Goal: Task Accomplishment & Management: Manage account settings

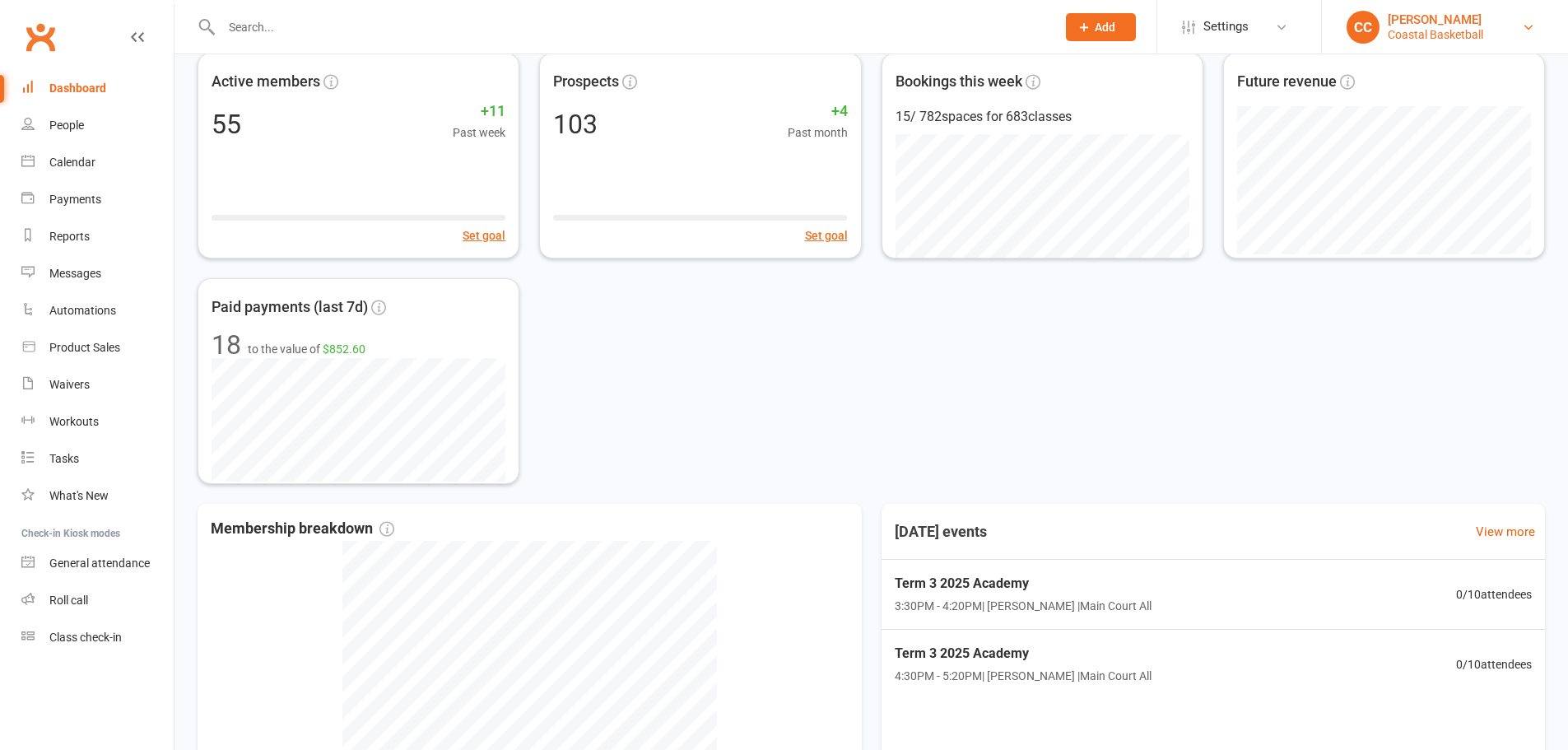
drag, startPoint x: 0, startPoint y: 0, endPoint x: 1488, endPoint y: 15, distance: 1488.1
click at [1488, 15] on link "CC Carl Catalano Coastal Basketball" at bounding box center [1446, 27] width 197 height 33
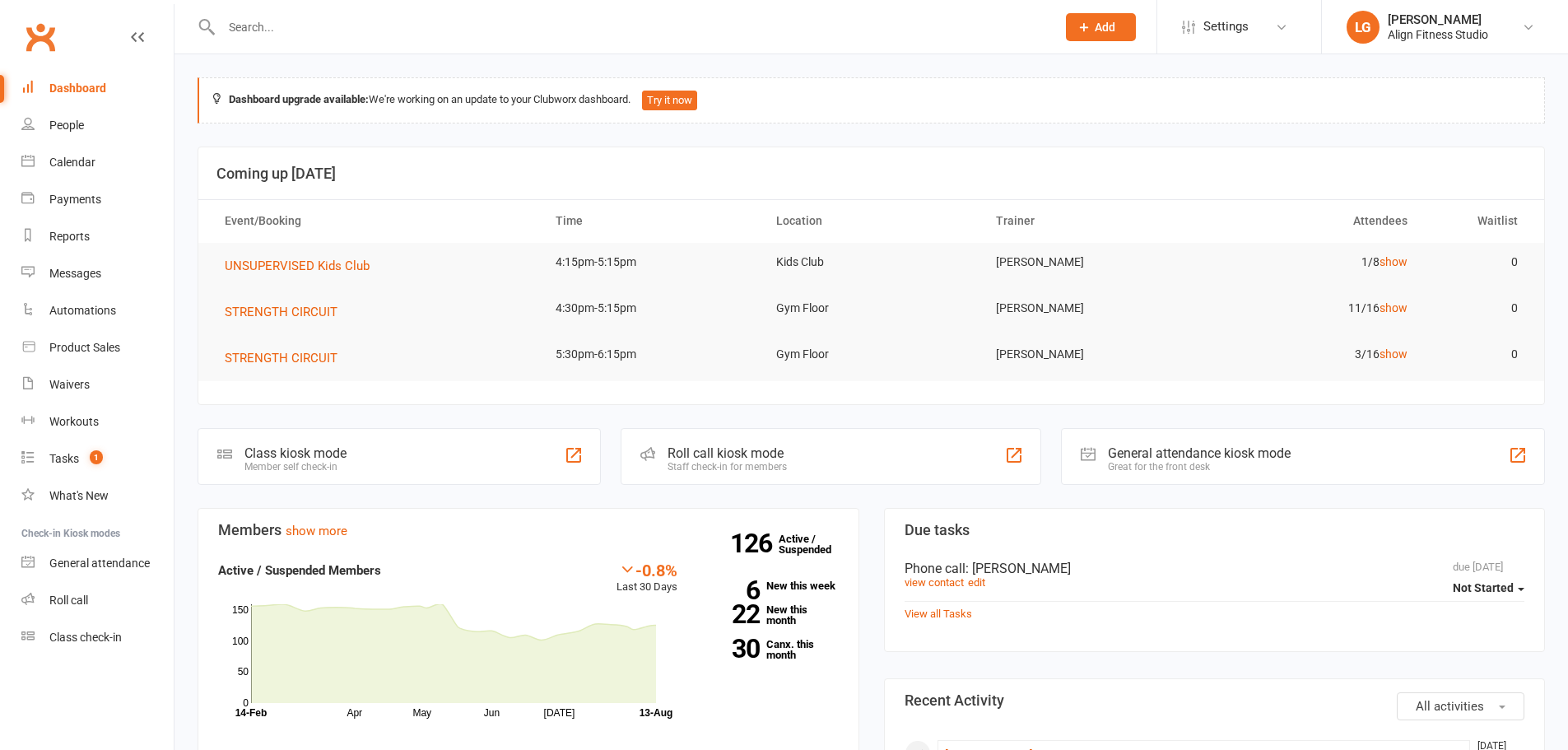
click at [315, 38] on input "text" at bounding box center [631, 27] width 829 height 23
paste input "[PERSON_NAME]"
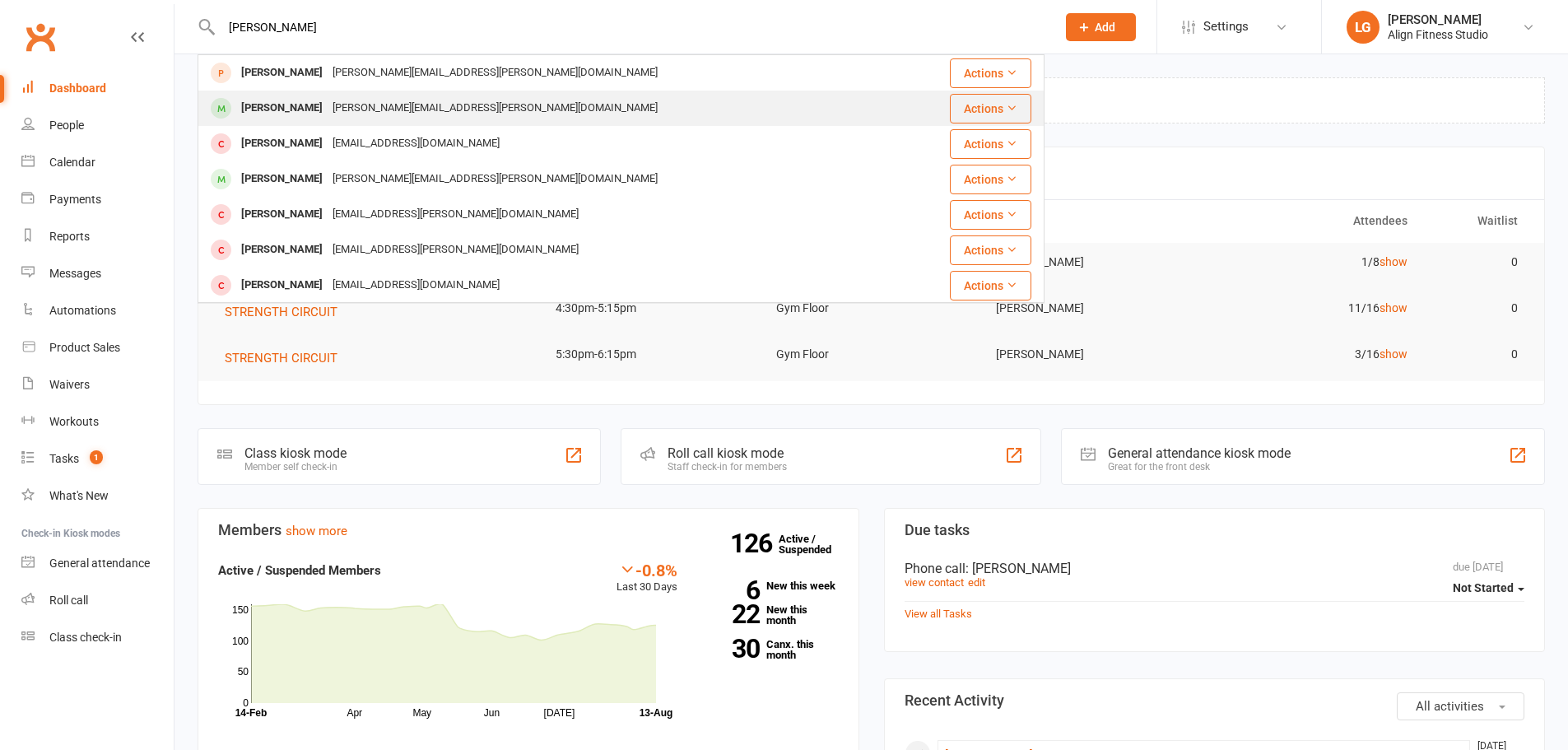
type input "[PERSON_NAME]"
click at [311, 107] on div "[PERSON_NAME]" at bounding box center [282, 109] width 92 height 24
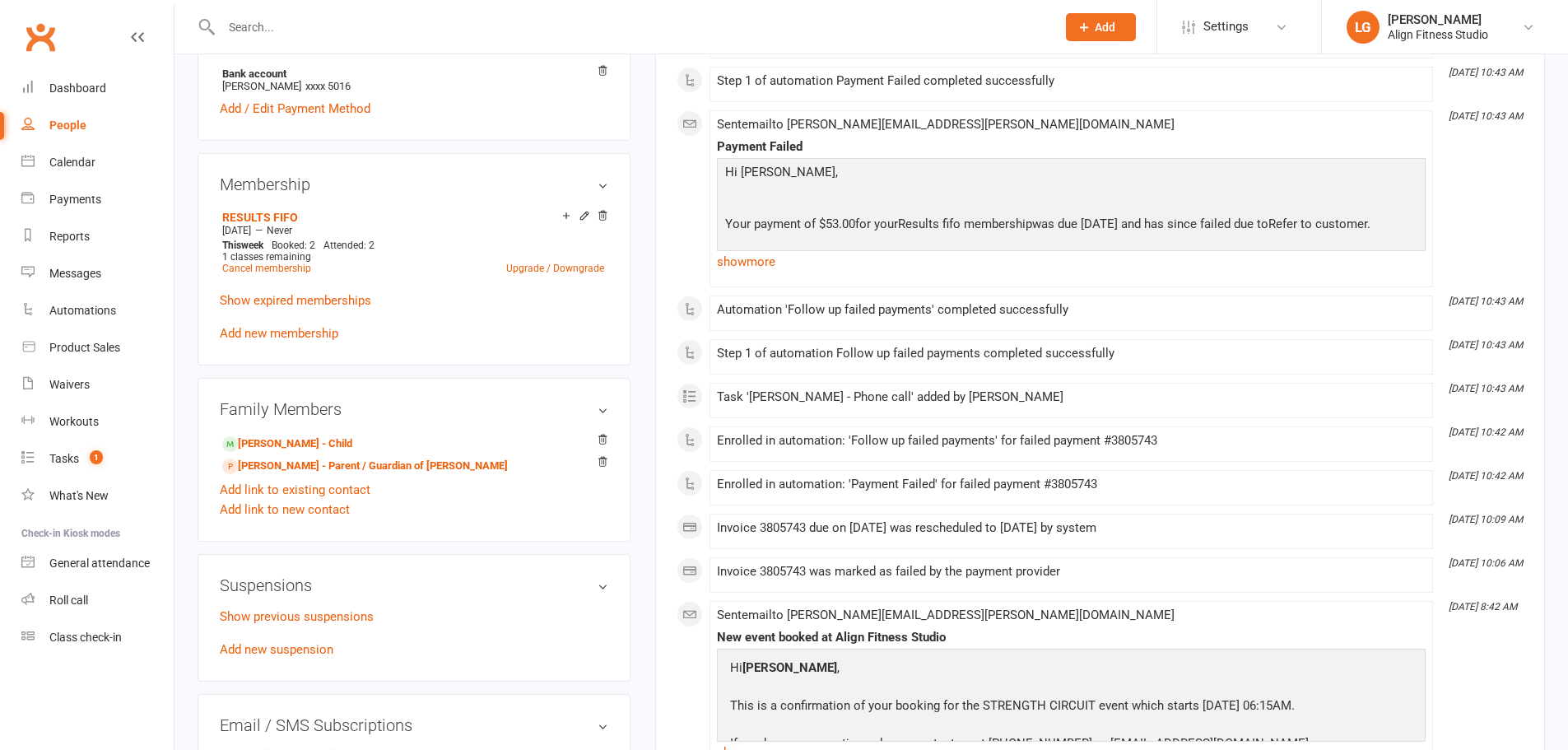
scroll to position [824, 0]
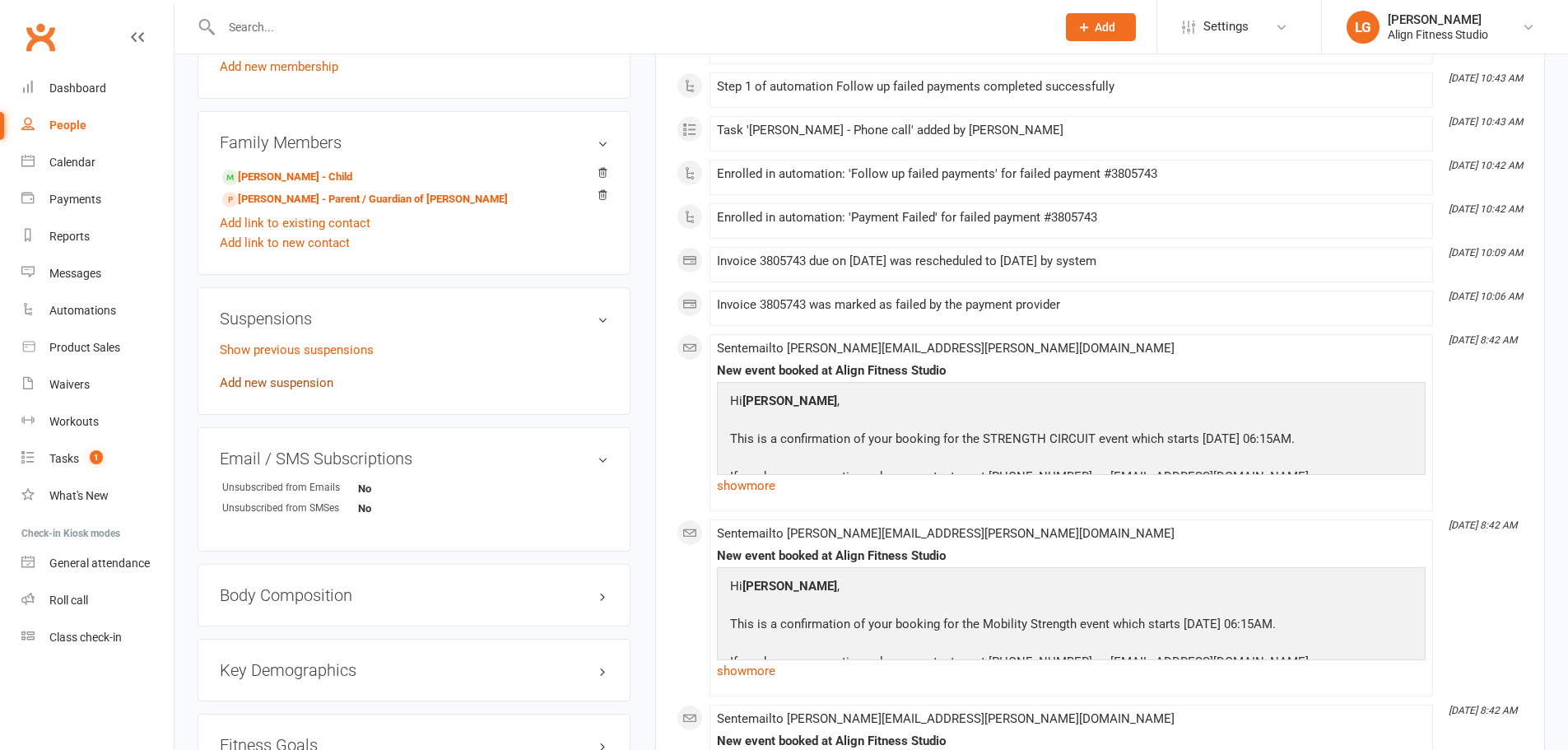
click at [287, 376] on link "Add new suspension" at bounding box center [276, 383] width 114 height 15
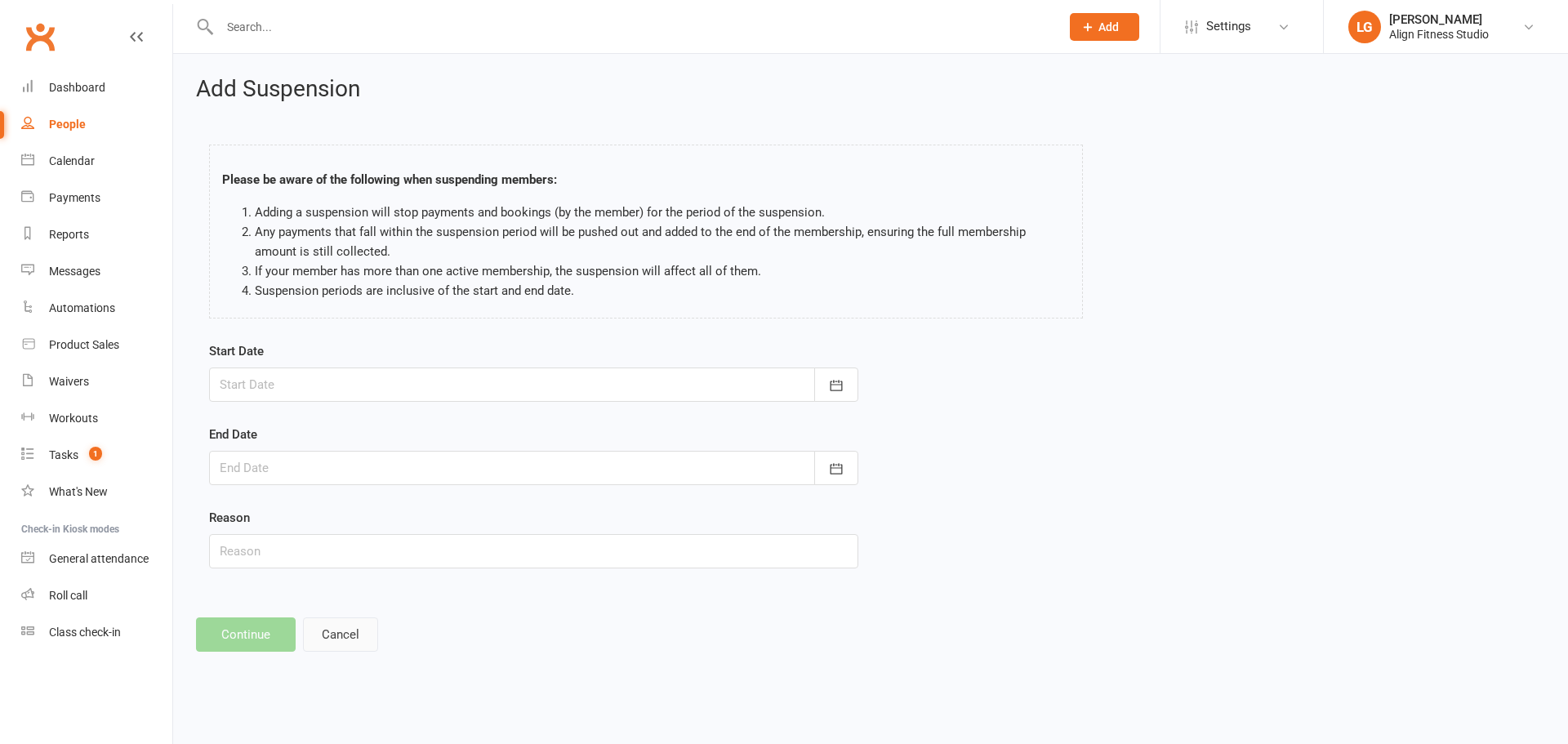
click at [331, 641] on button "Cancel" at bounding box center [340, 634] width 75 height 34
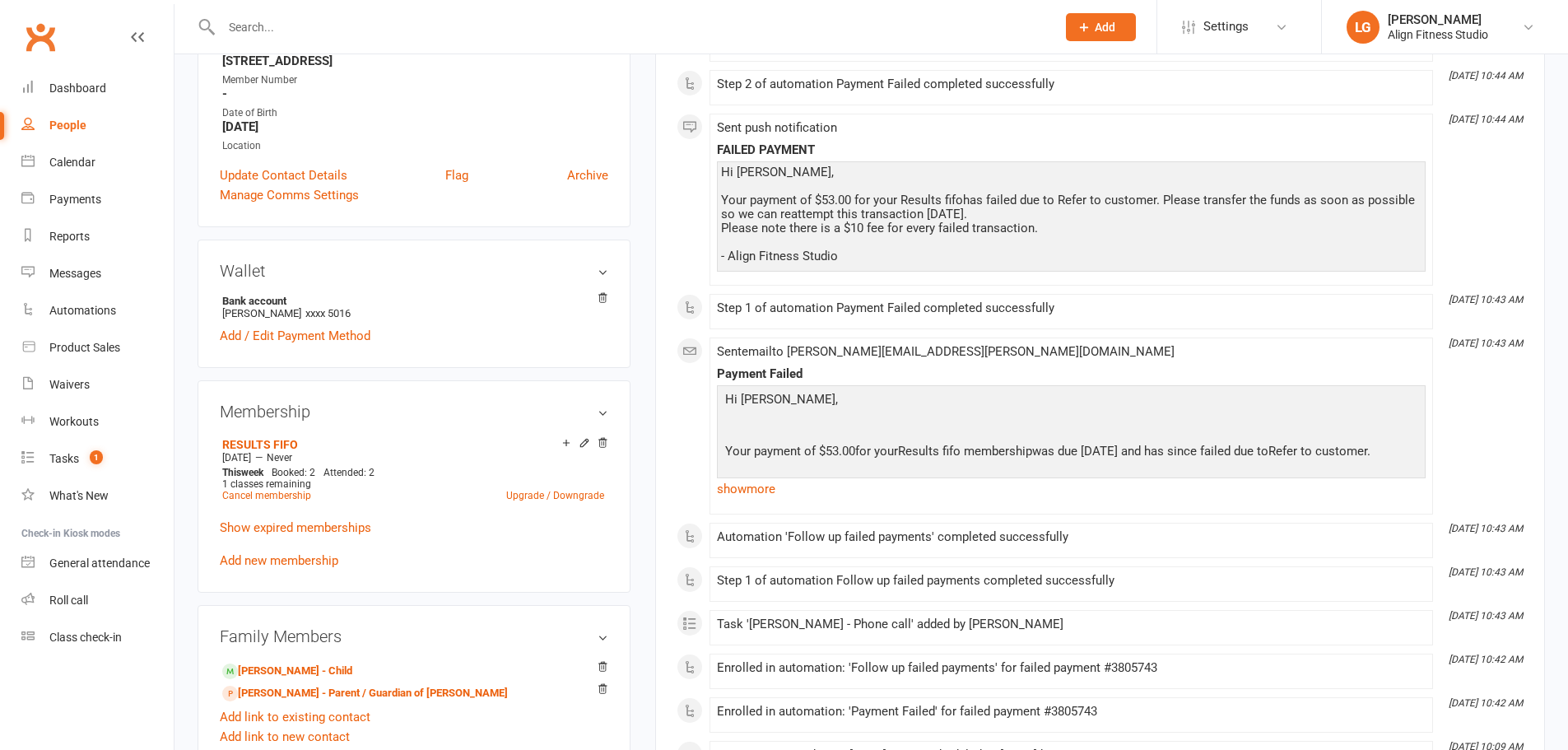
scroll to position [659, 0]
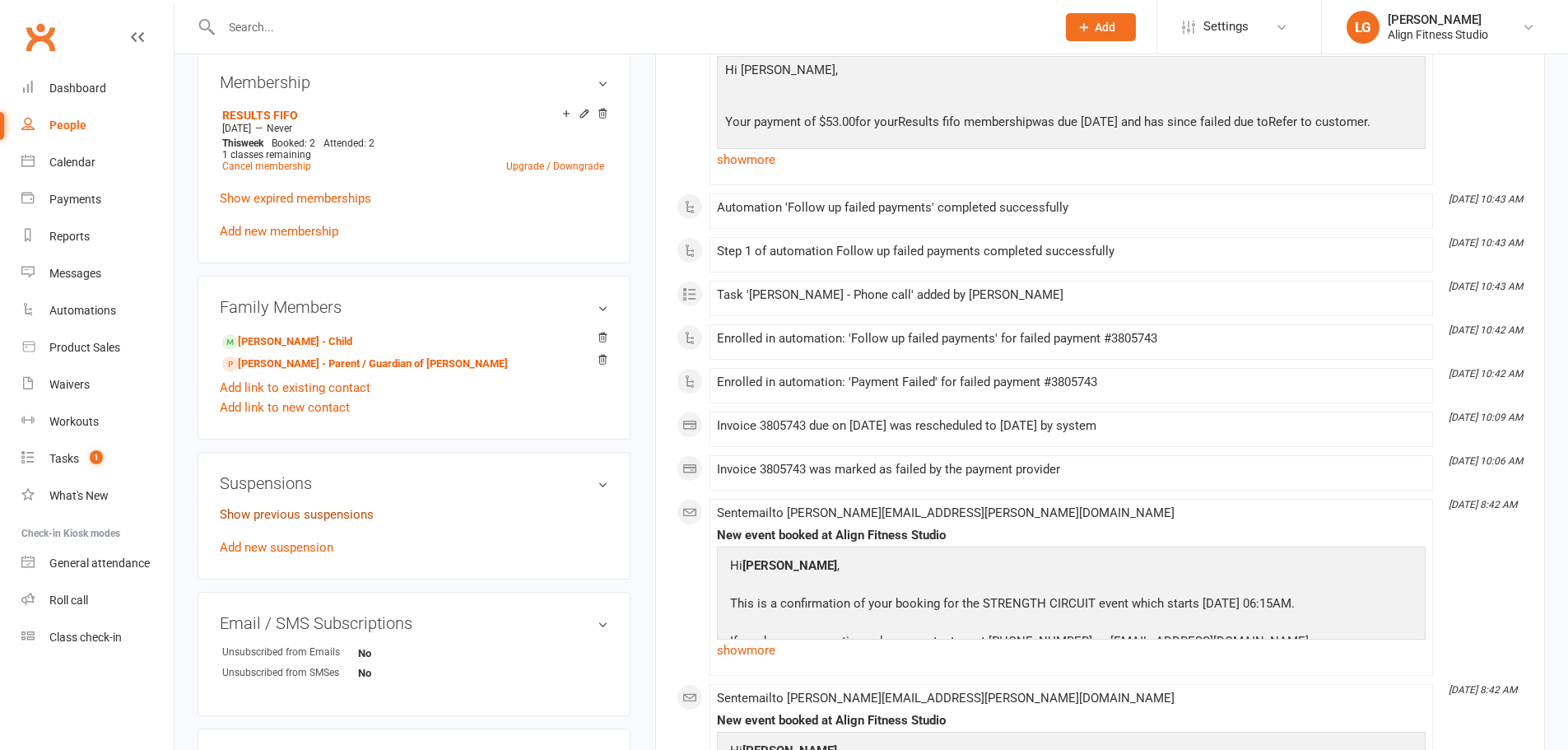
click at [277, 508] on link "Show previous suspensions" at bounding box center [297, 515] width 154 height 15
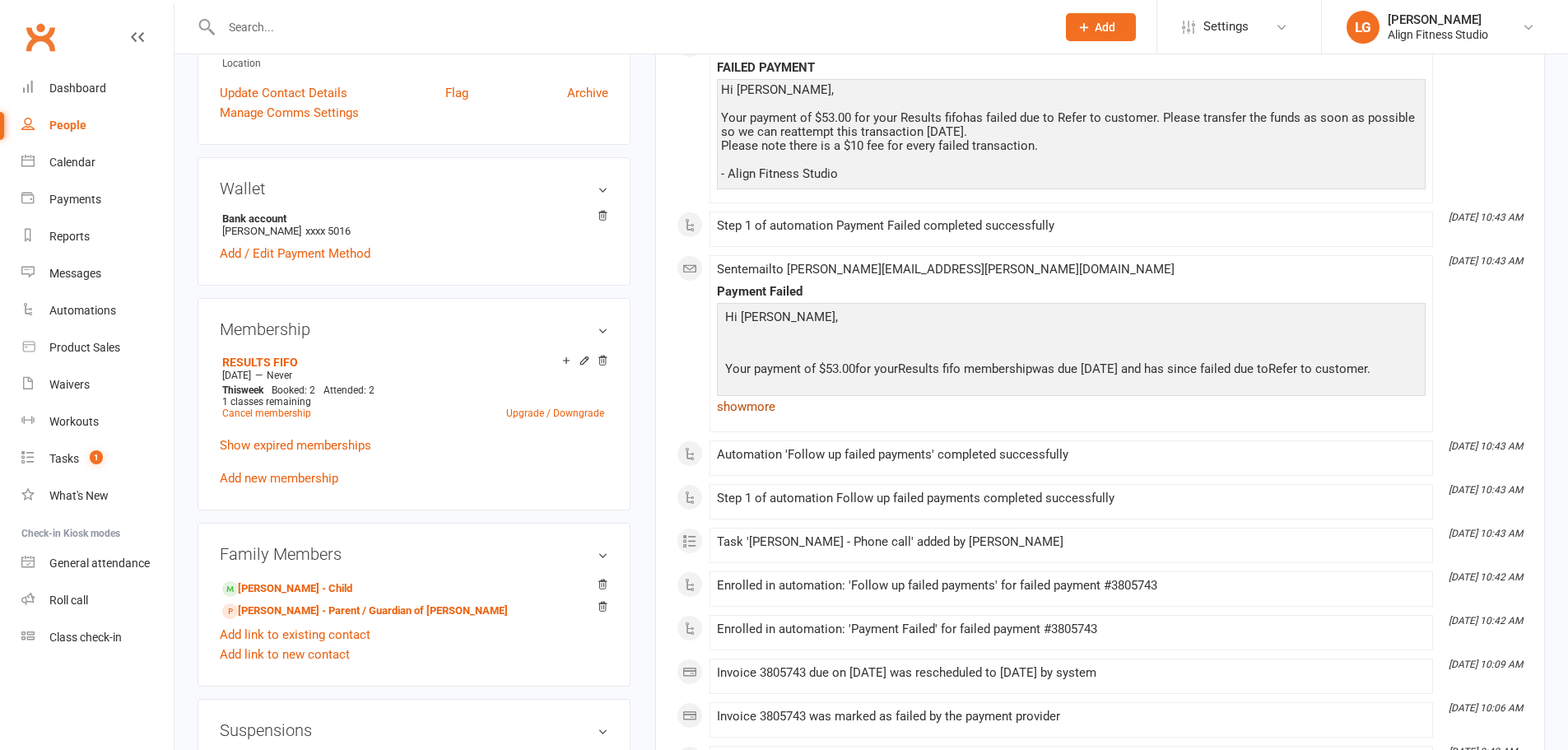
scroll to position [0, 0]
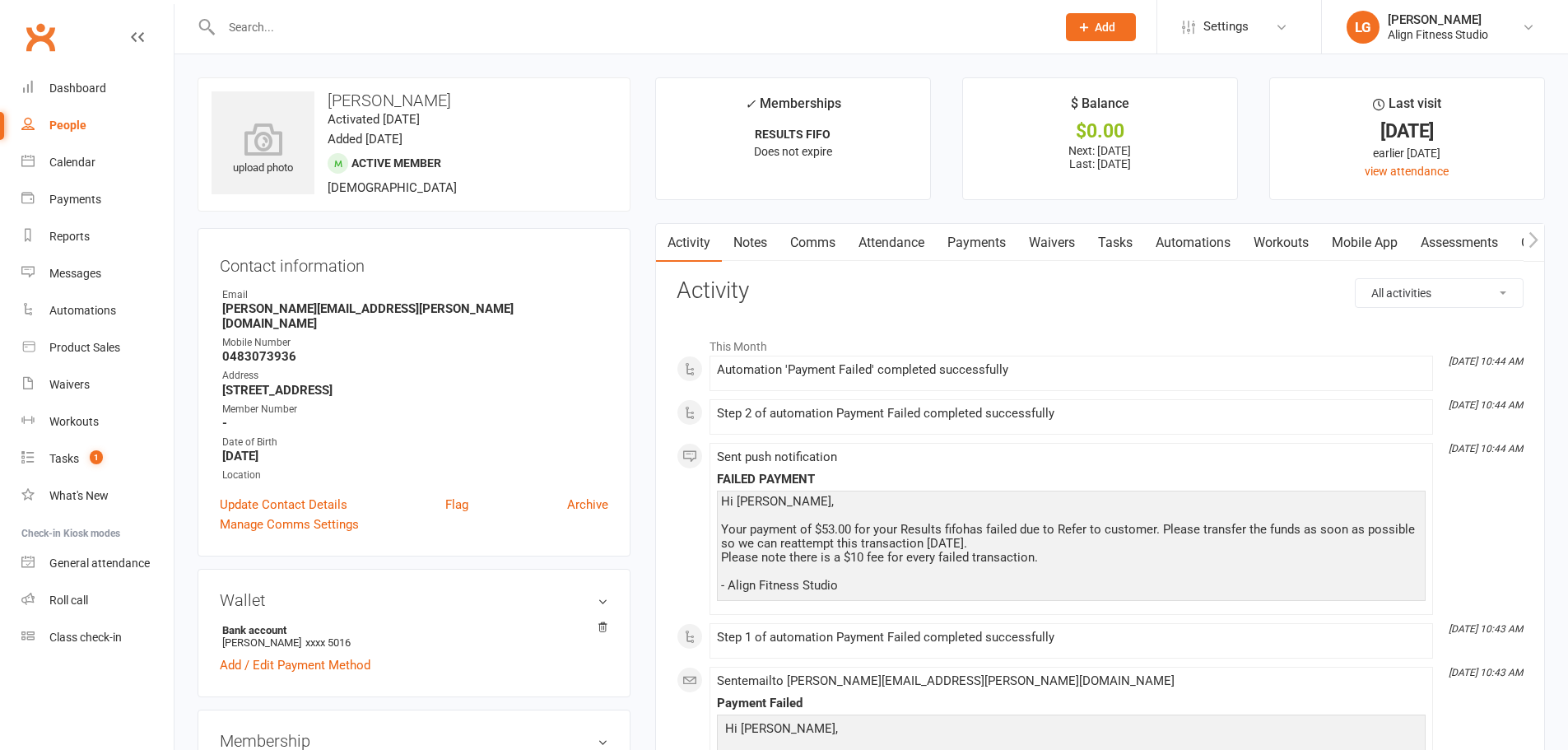
click at [974, 256] on link "Payments" at bounding box center [977, 243] width 81 height 38
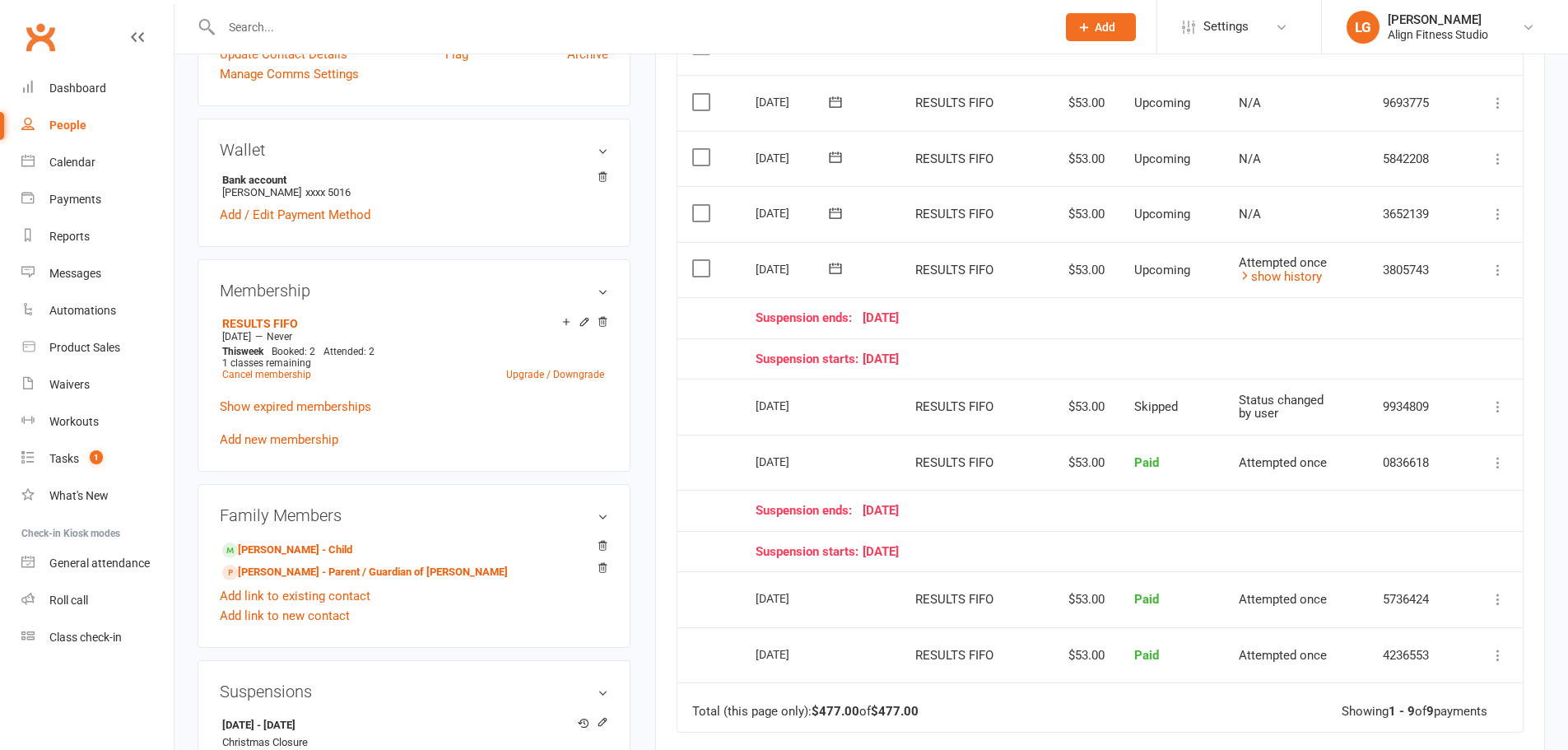
scroll to position [412, 0]
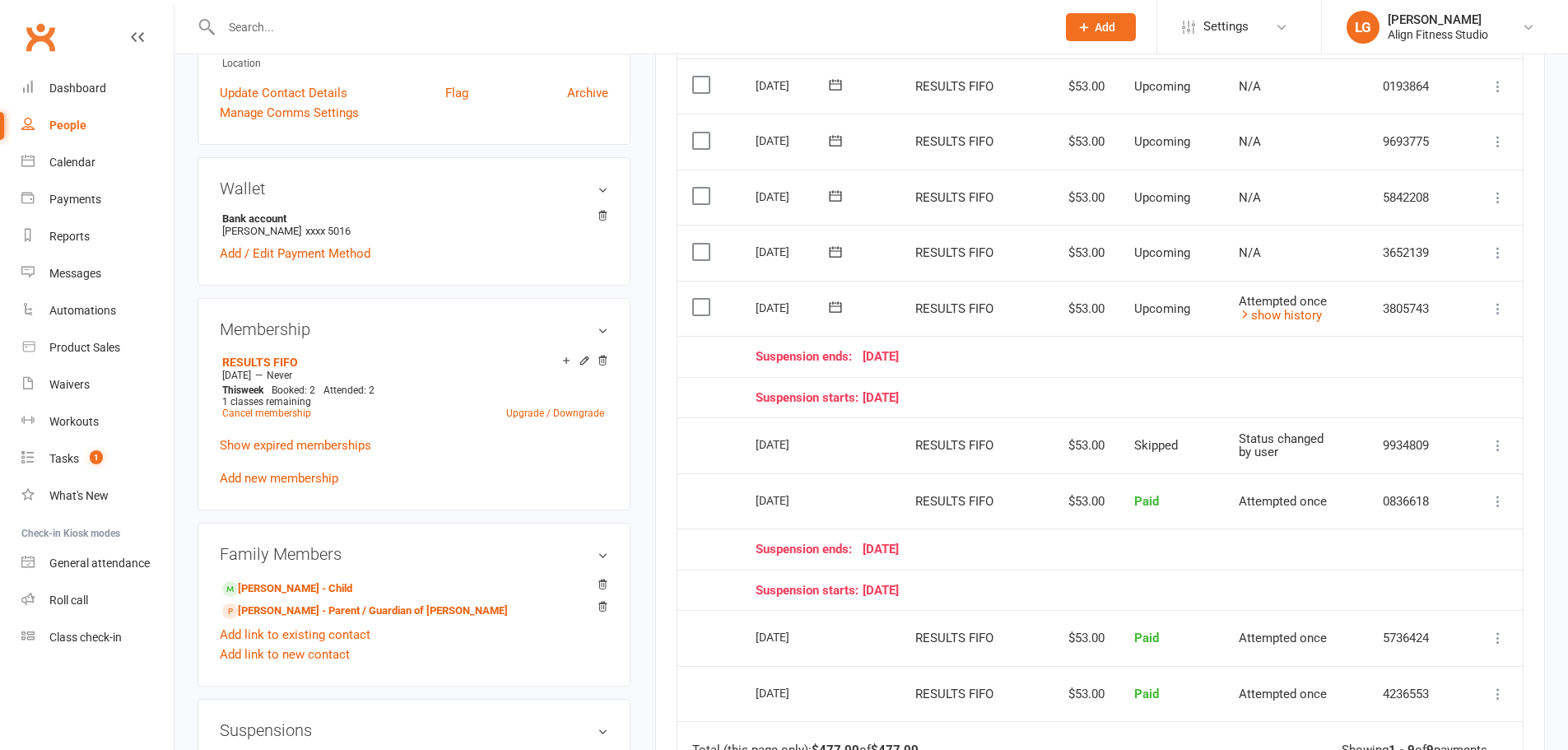
click at [1264, 323] on td "Attempted once show history" at bounding box center [1296, 308] width 144 height 56
click at [1264, 317] on link "show history" at bounding box center [1280, 315] width 83 height 15
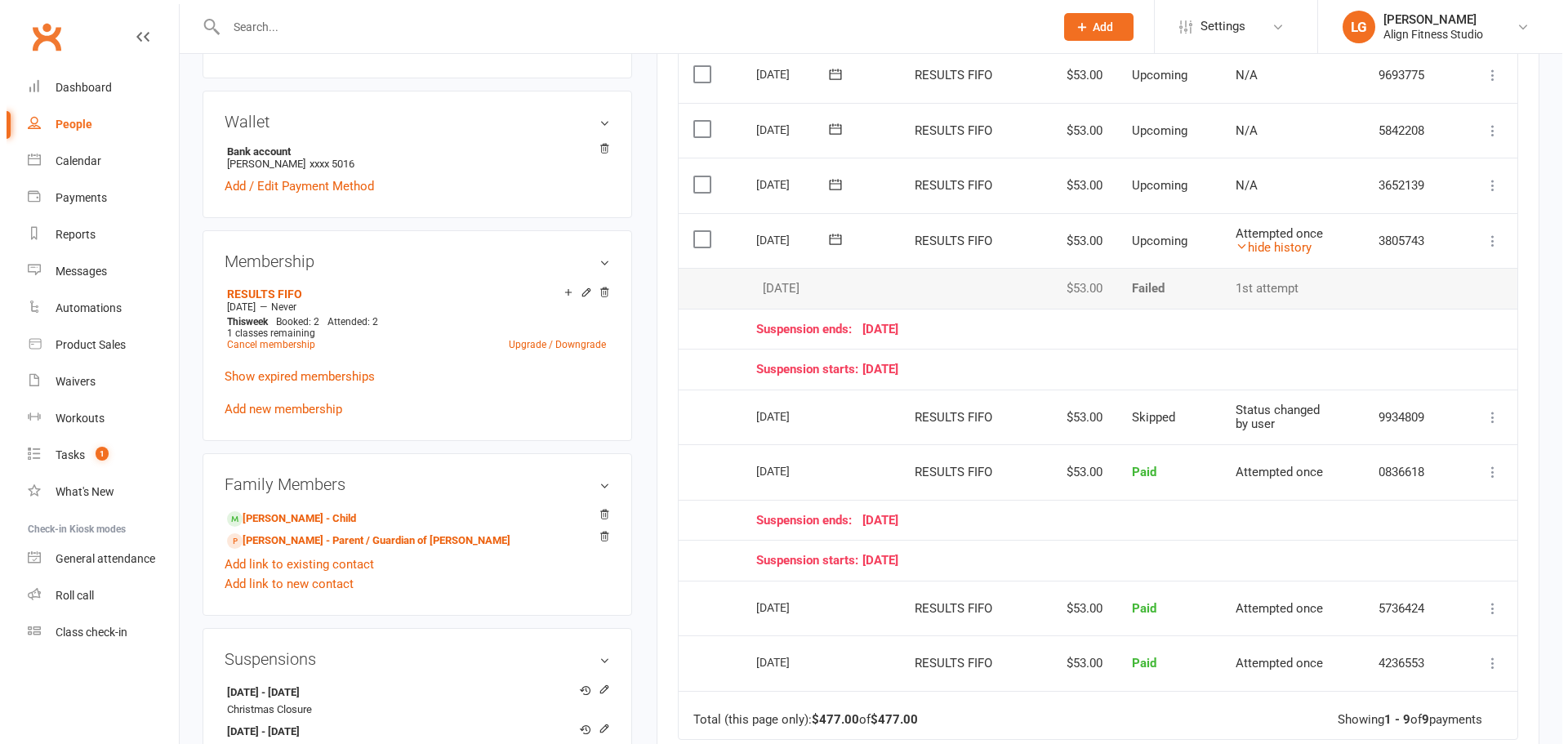
scroll to position [572, 0]
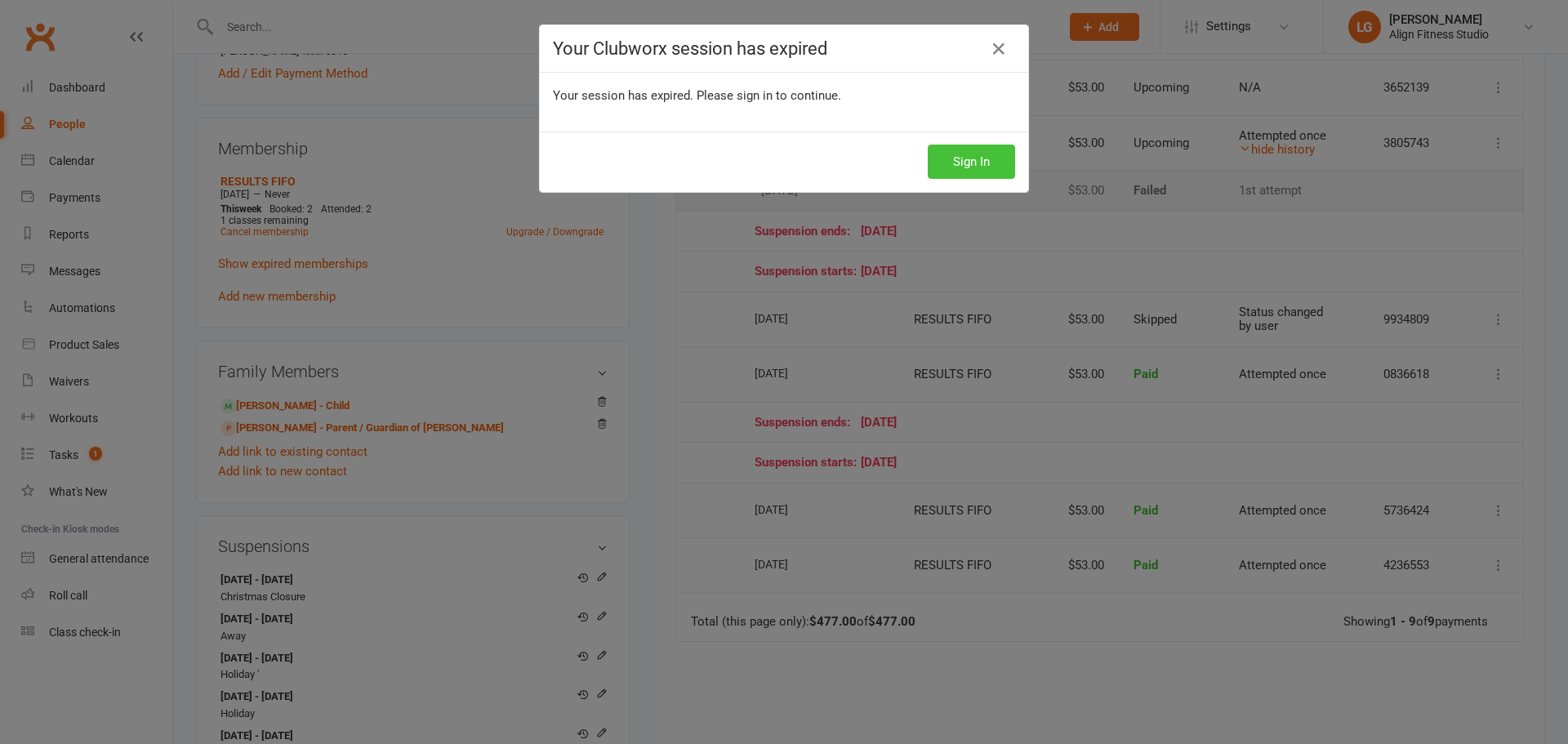
click at [954, 166] on button "Sign In" at bounding box center [971, 161] width 87 height 34
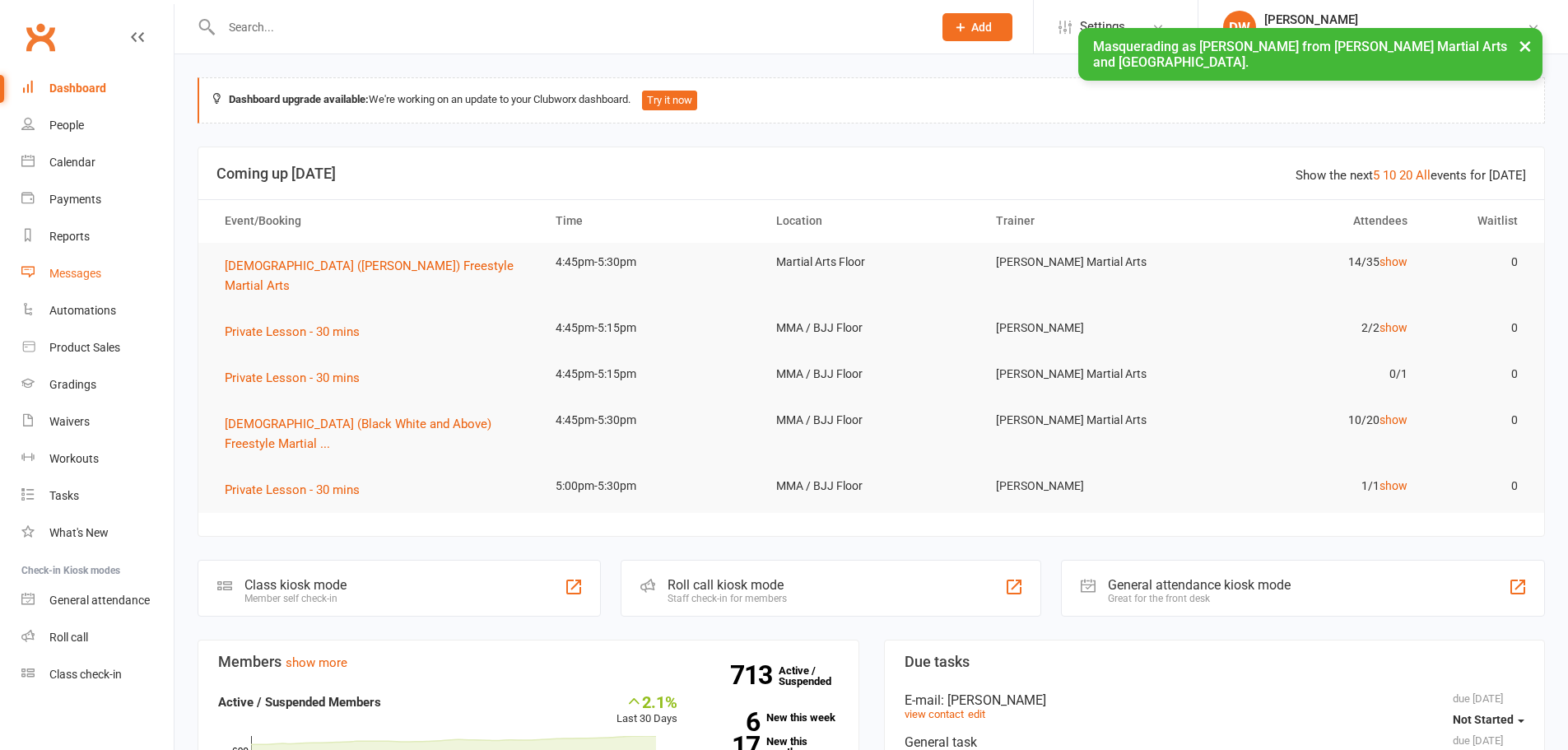
click at [79, 273] on div "Messages" at bounding box center [75, 273] width 52 height 13
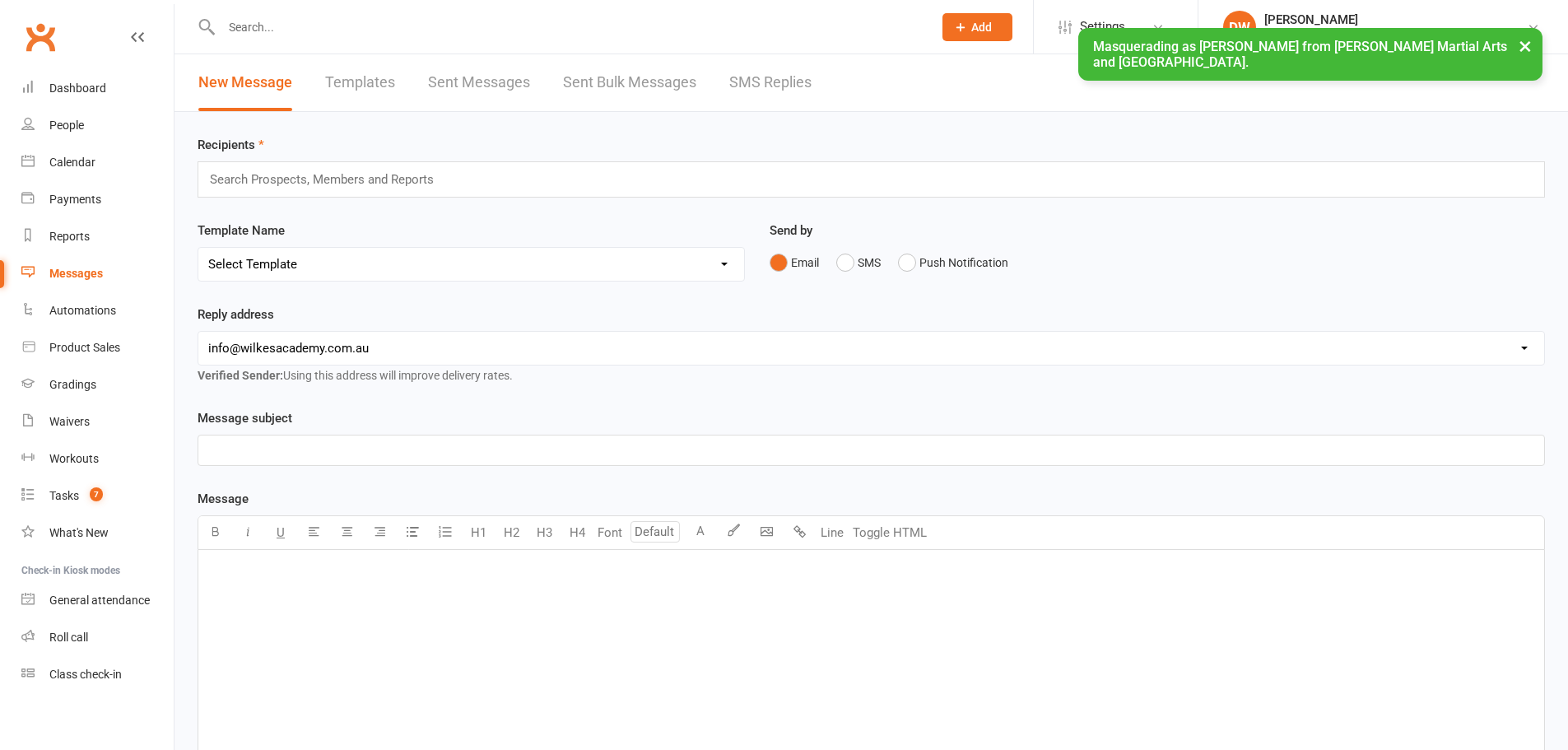
click at [508, 349] on select "hello@clubworx.com info@wilkesacademy.com.au david@wilkesacademy.com.au j.mitch…" at bounding box center [871, 348] width 1346 height 33
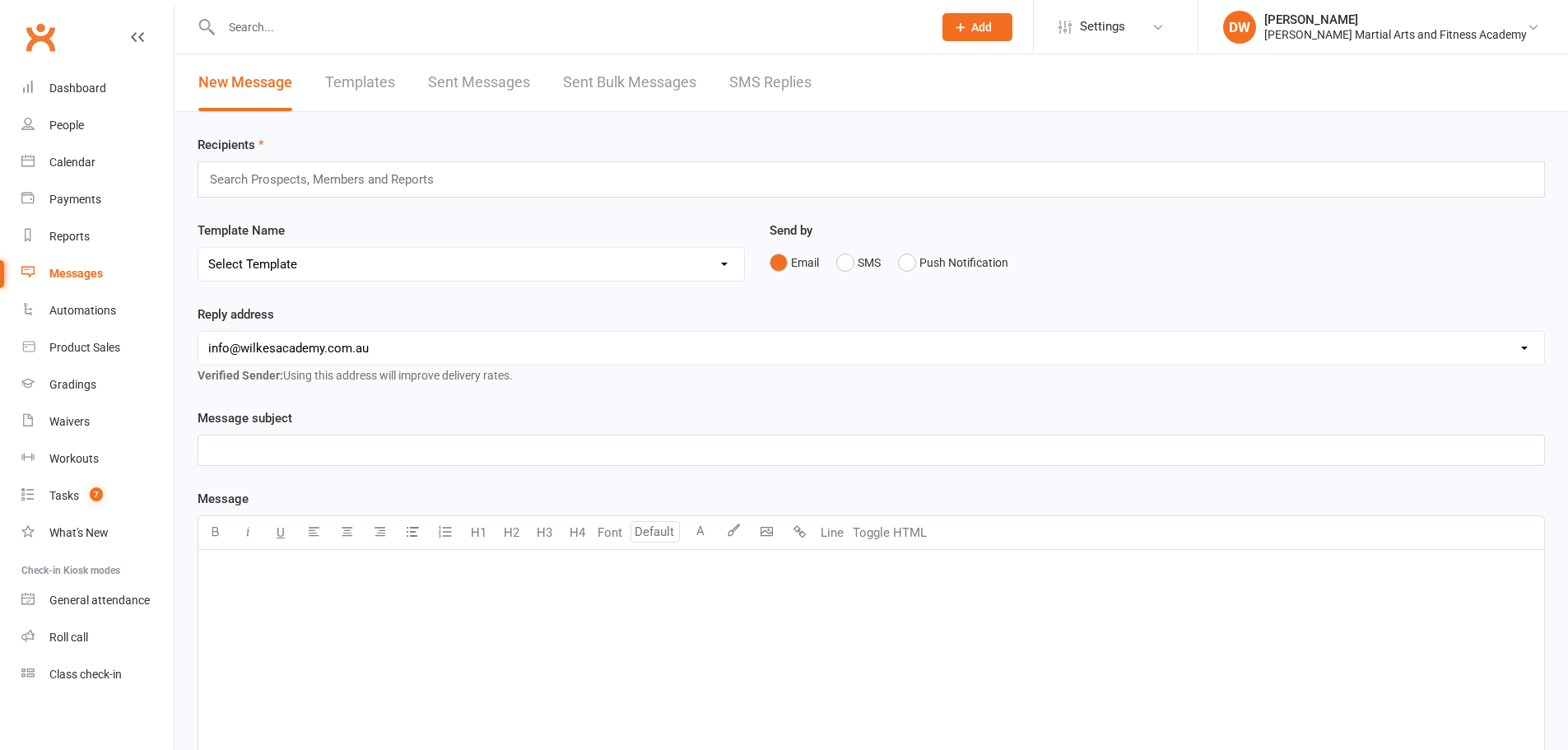
select select "2"
click at [199, 332] on select "hello@clubworx.com info@wilkesacademy.com.au david@wilkesacademy.com.au j.mitch…" at bounding box center [871, 348] width 1346 height 33
click at [1381, 22] on div "David Wilkes" at bounding box center [1395, 19] width 263 height 15
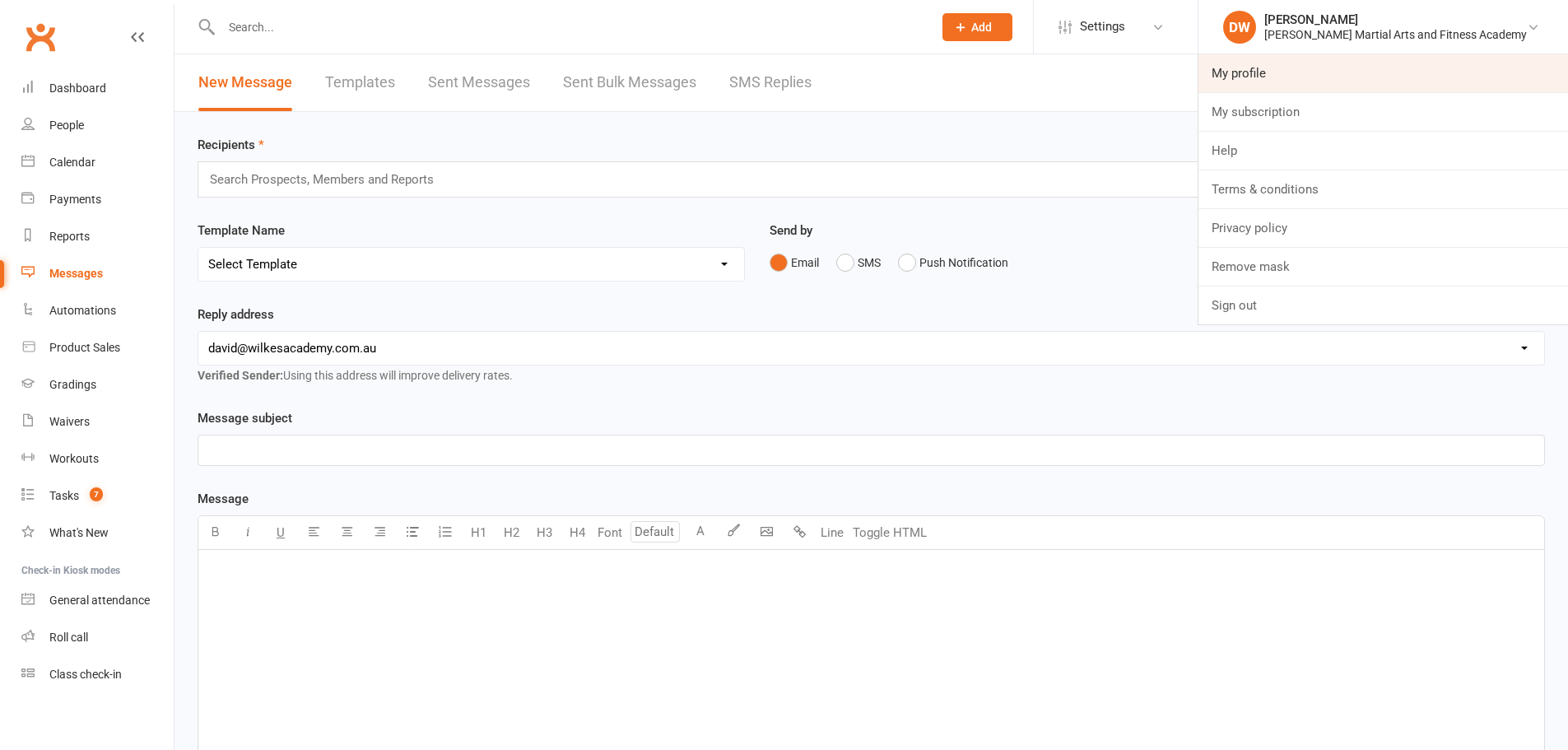
click at [1373, 68] on link "My profile" at bounding box center [1384, 73] width 370 height 38
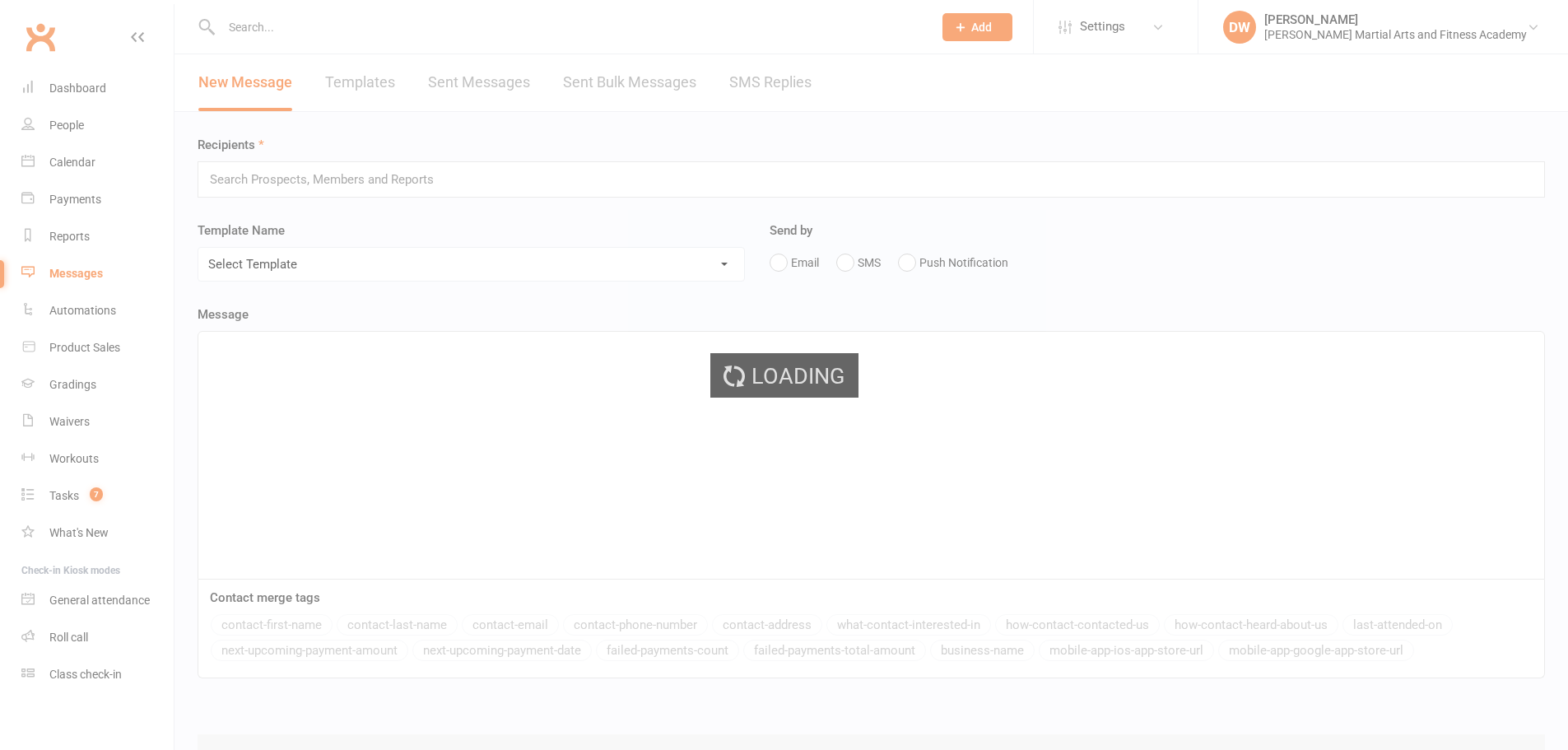
click at [1357, 22] on div "Loading" at bounding box center [784, 375] width 1568 height 750
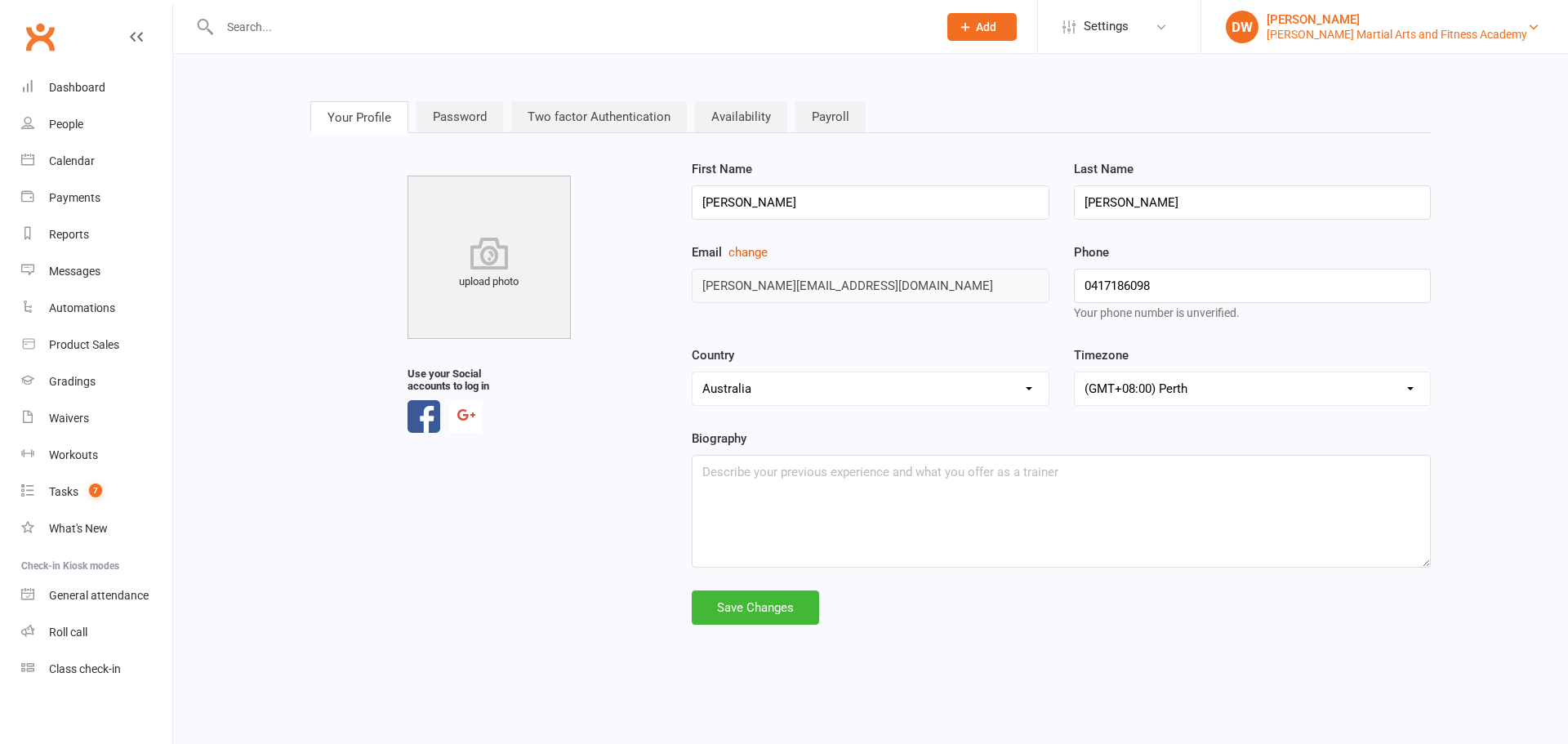
click at [1352, 31] on div "Wilkes Martial Arts and Fitness Academy" at bounding box center [1397, 34] width 261 height 14
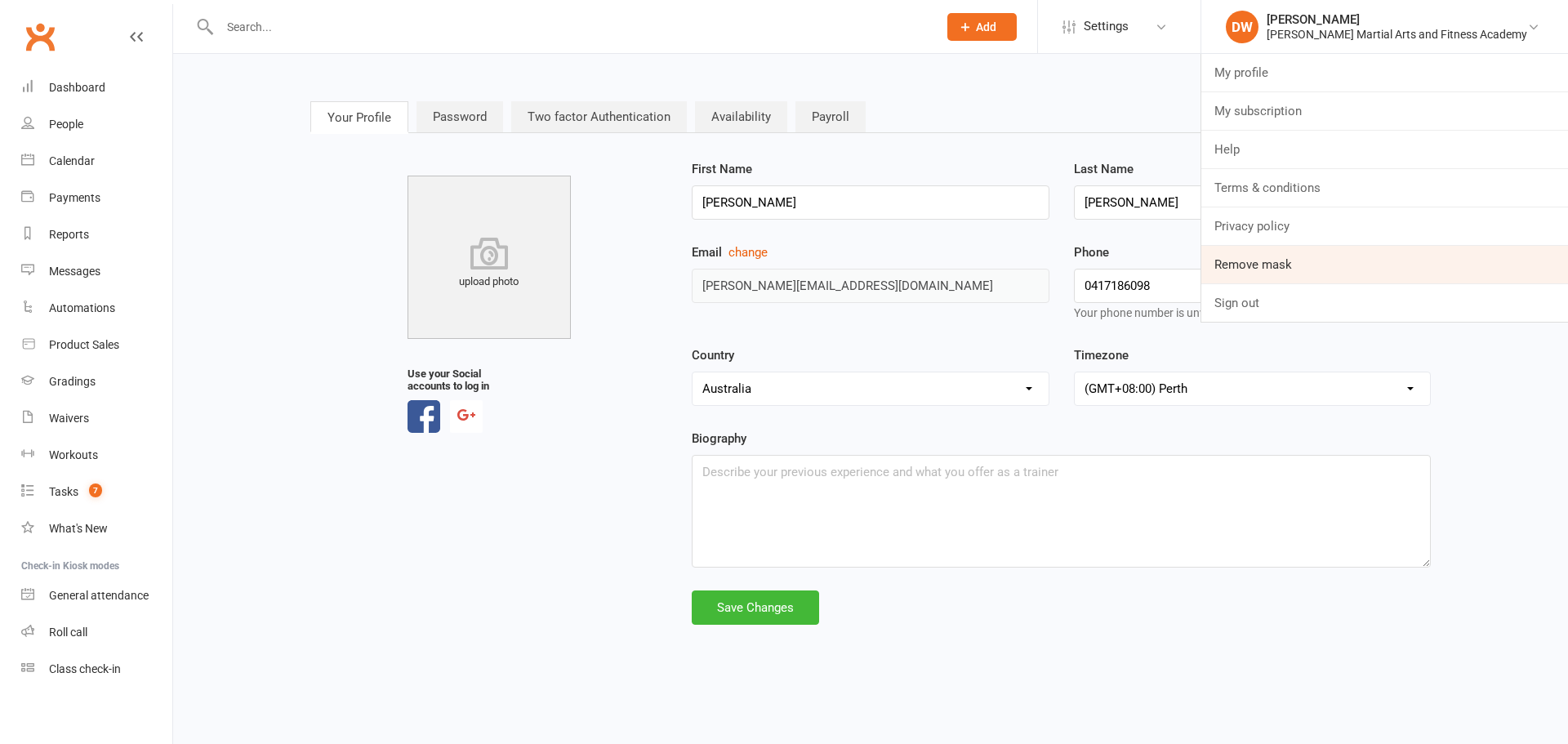
click at [1344, 265] on link "Remove mask" at bounding box center [1385, 265] width 367 height 37
